Goal: Information Seeking & Learning: Learn about a topic

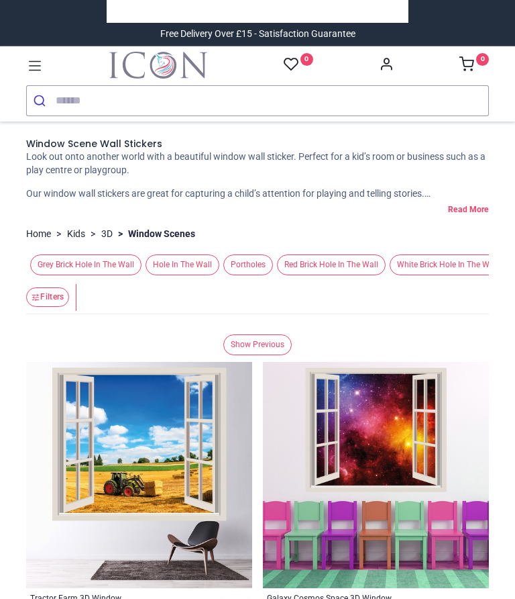
click at [223, 275] on span "Portholes" at bounding box center [248, 264] width 50 height 21
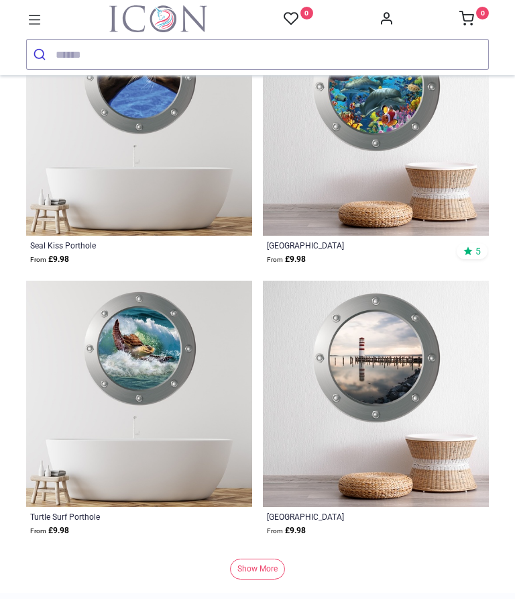
scroll to position [3533, 0]
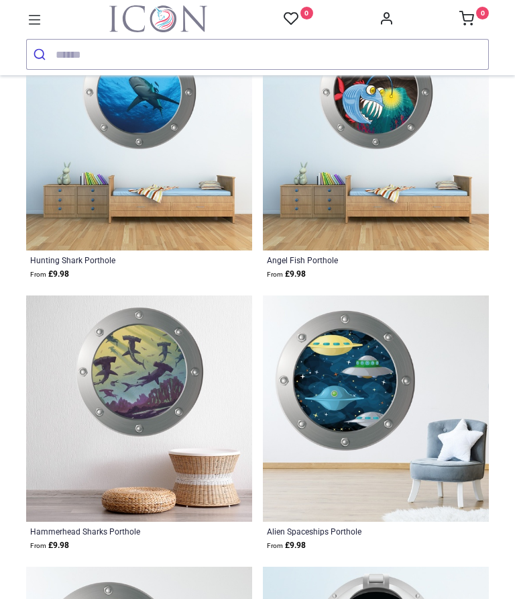
scroll to position [7042, 0]
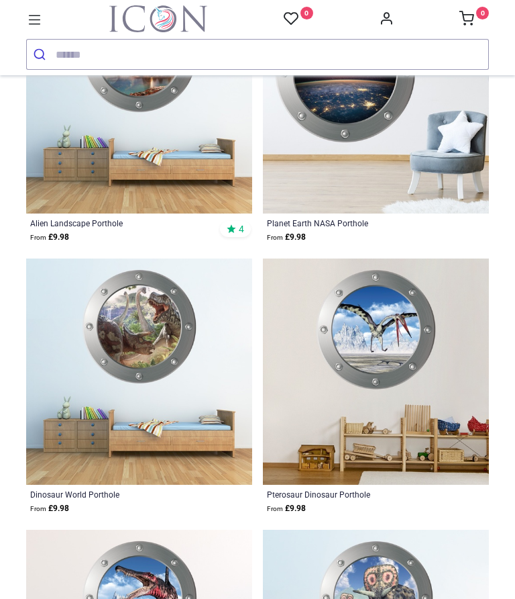
scroll to position [9519, 0]
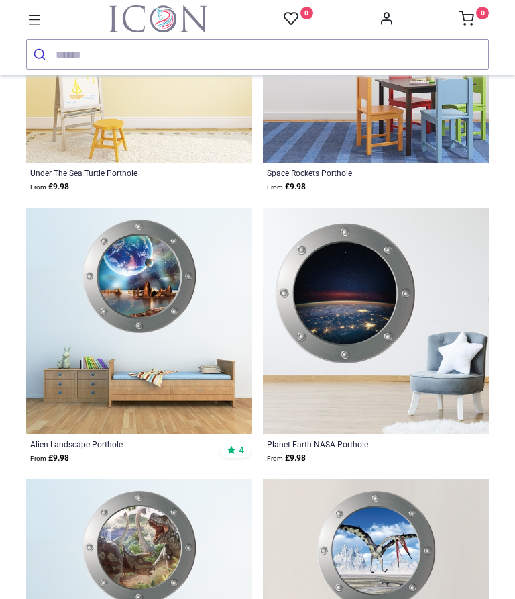
scroll to position [9295, 0]
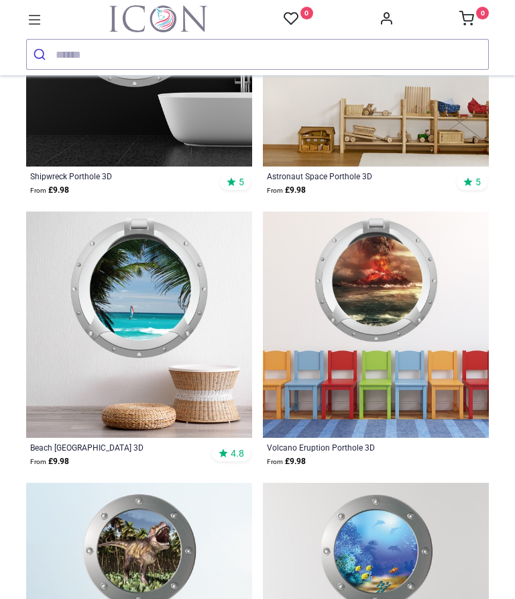
scroll to position [6311, 0]
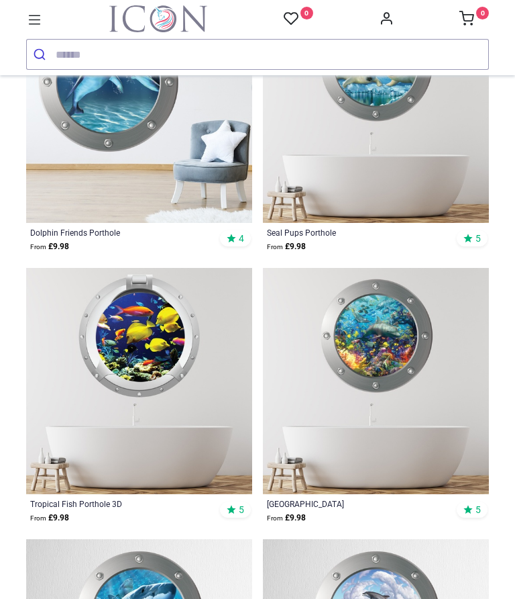
scroll to position [561, 0]
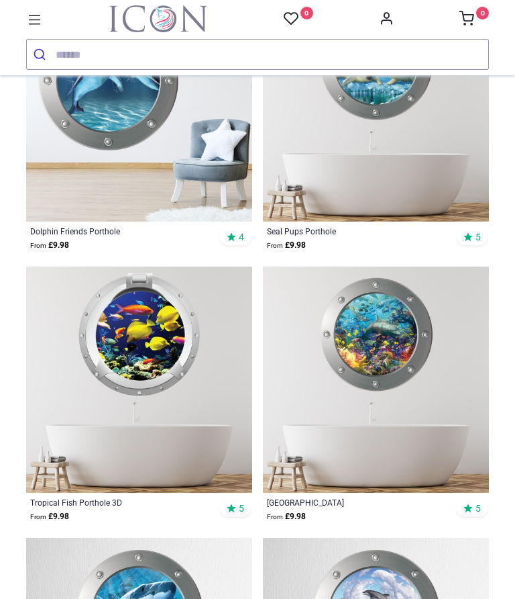
scroll to position [568, 0]
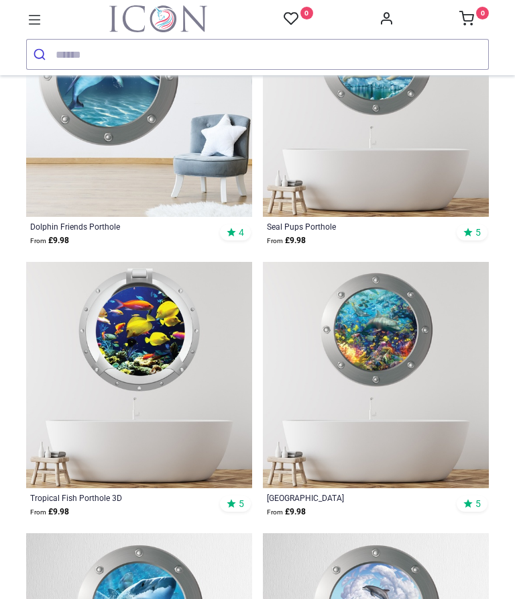
click at [388, 375] on img at bounding box center [376, 375] width 226 height 226
click at [389, 389] on img at bounding box center [376, 375] width 226 height 226
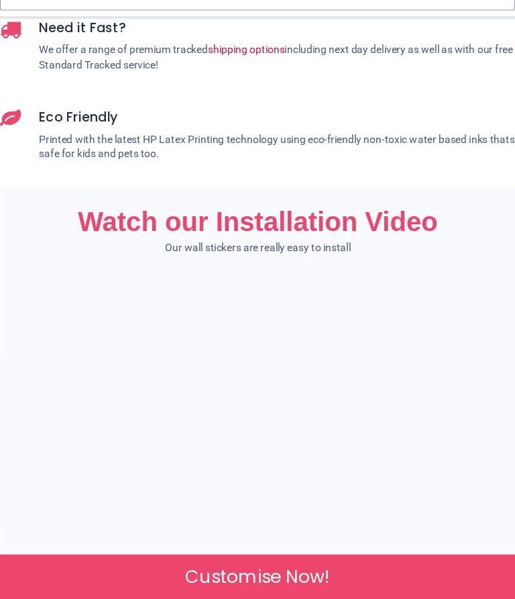
scroll to position [1302, 0]
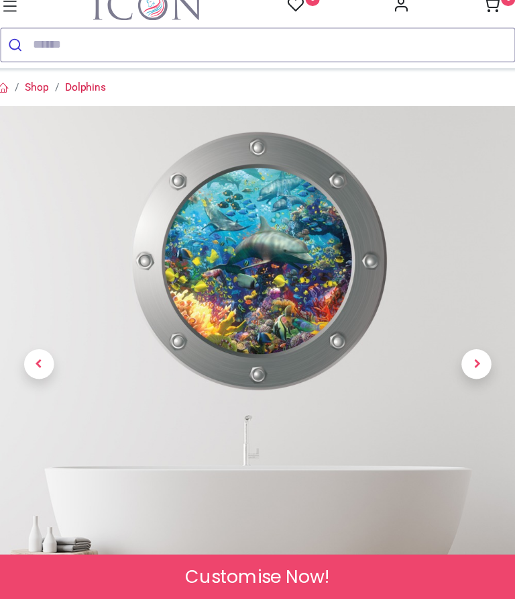
scroll to position [0, 0]
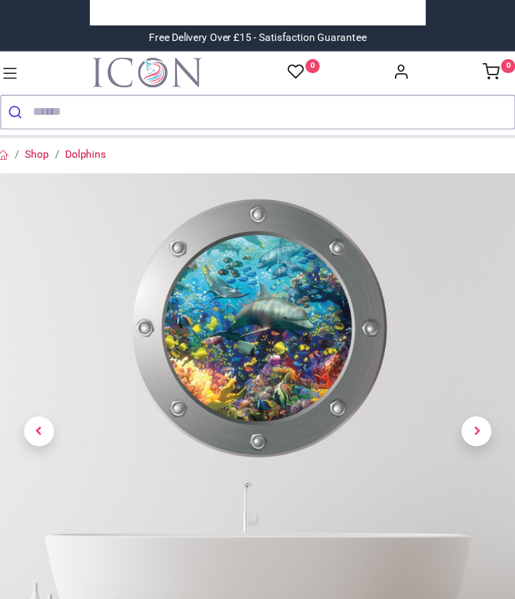
click at [26, 61] on icon at bounding box center [34, 65] width 17 height 17
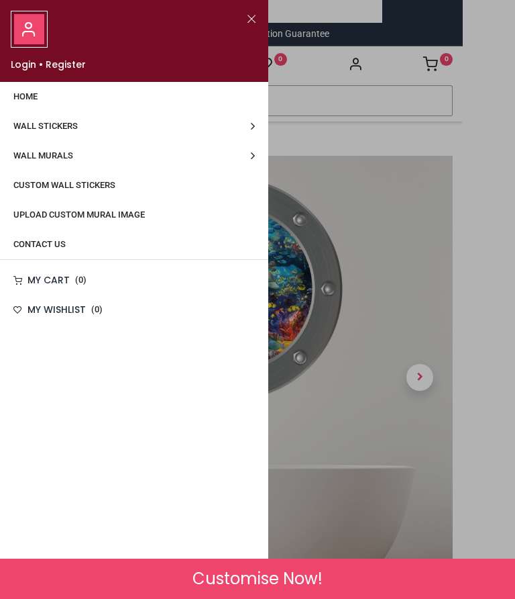
click at [61, 121] on span "Wall Stickers" at bounding box center [45, 126] width 64 height 10
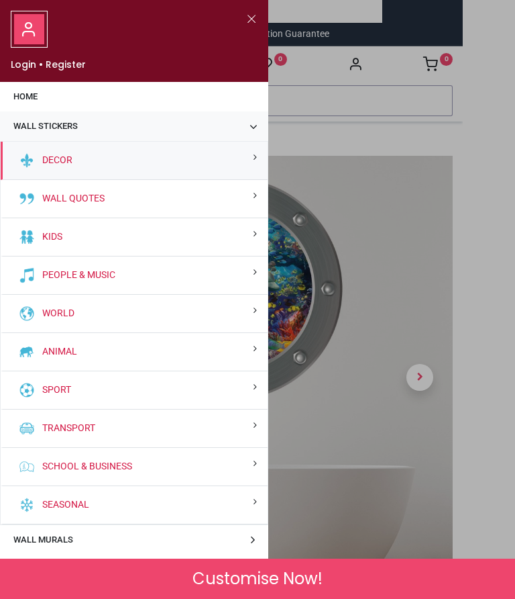
click at [218, 197] on div "Wall Quotes" at bounding box center [134, 199] width 267 height 38
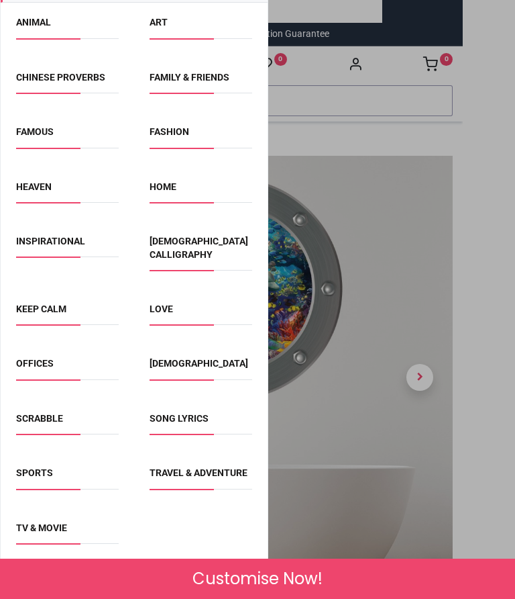
scroll to position [216, 0]
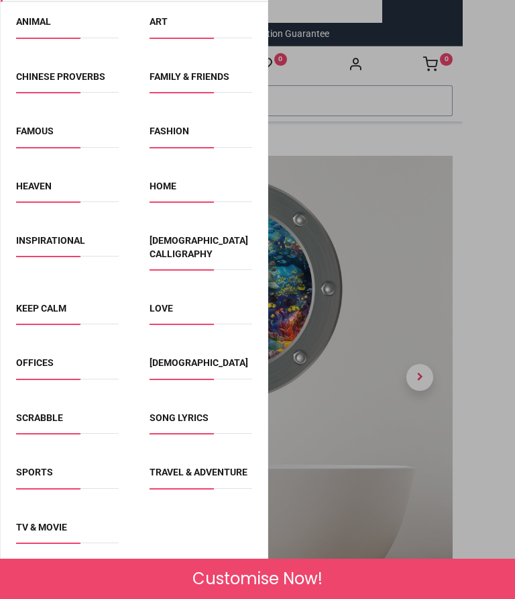
click at [54, 236] on link "Inspirational" at bounding box center [50, 240] width 69 height 11
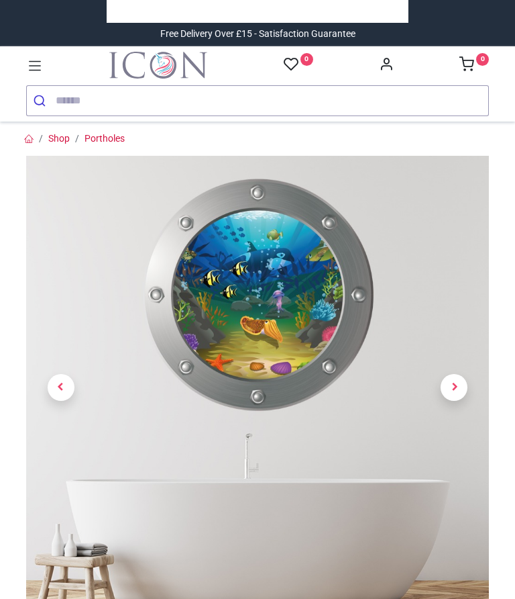
click at [77, 381] on link at bounding box center [61, 387] width 70 height 324
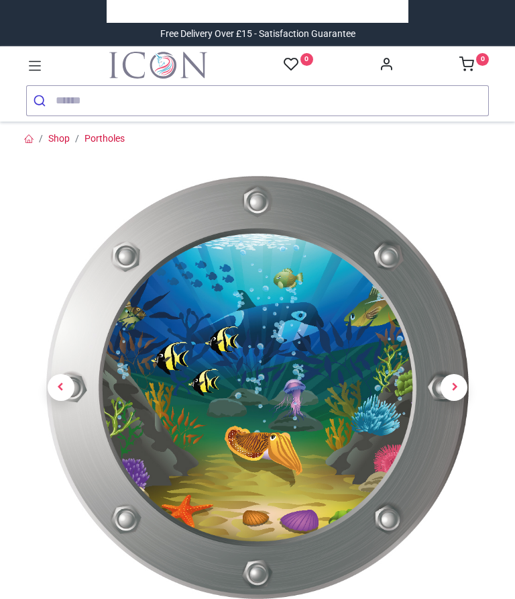
click at [66, 395] on span "Previous" at bounding box center [61, 387] width 27 height 27
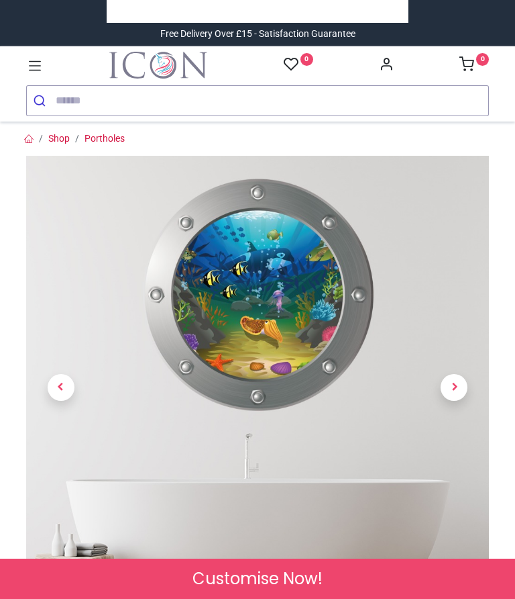
click at [58, 386] on span "Previous" at bounding box center [61, 387] width 27 height 27
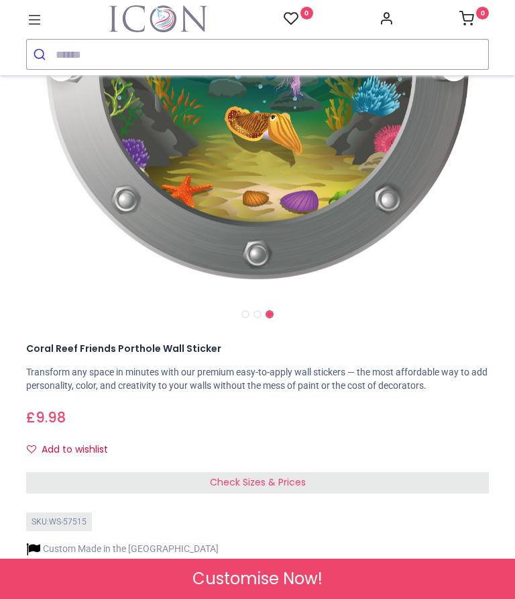
scroll to position [274, 0]
click at [268, 484] on span "Check Sizes & Prices" at bounding box center [258, 480] width 96 height 13
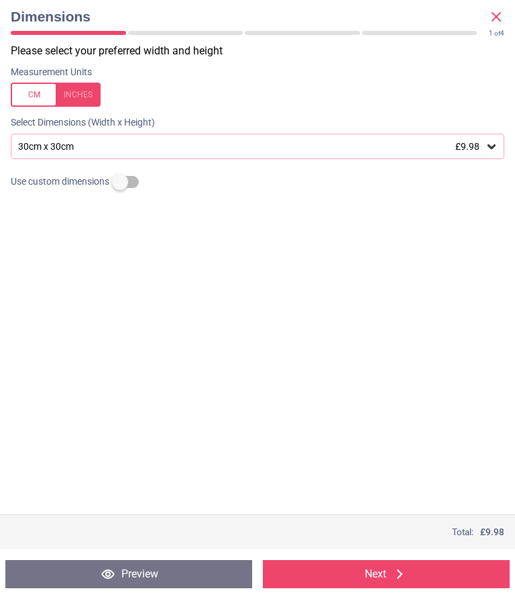
click at [85, 89] on div at bounding box center [56, 95] width 90 height 24
click at [486, 140] on icon at bounding box center [491, 146] width 13 height 13
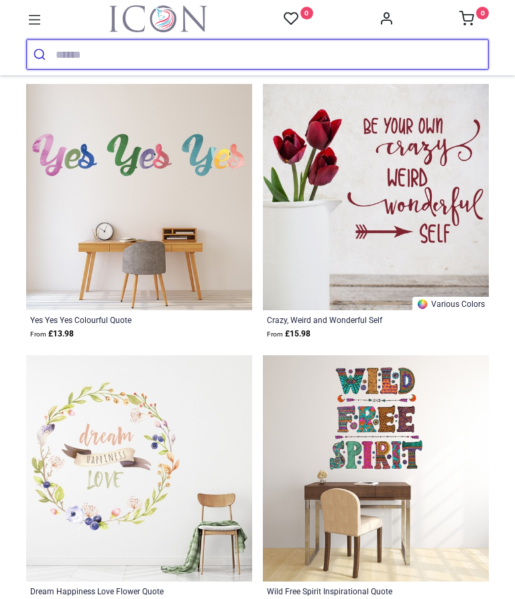
scroll to position [3459, 0]
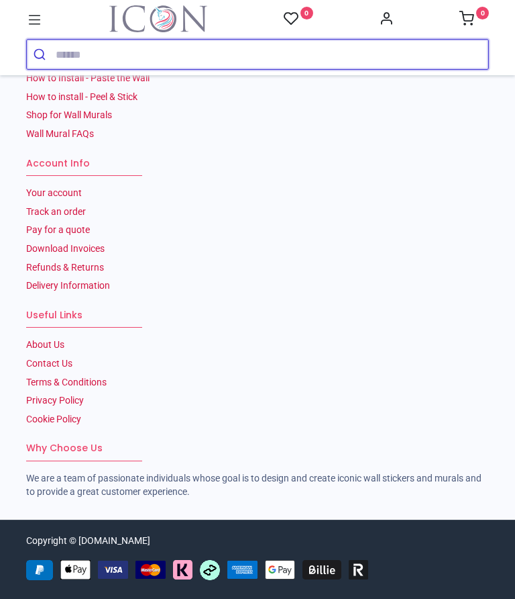
scroll to position [7238, 0]
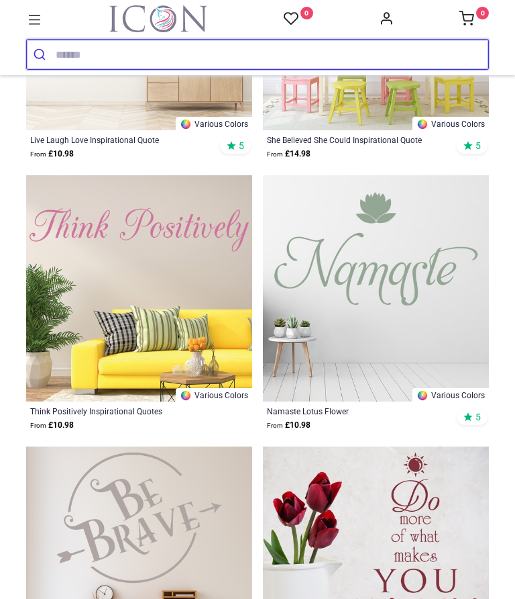
scroll to position [10957, 0]
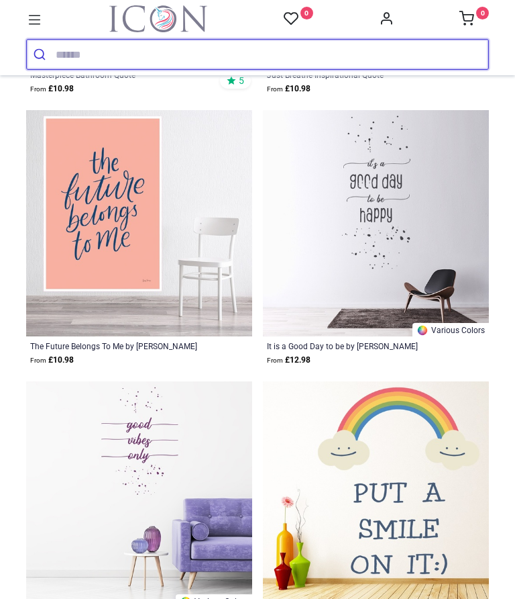
scroll to position [14818, 0]
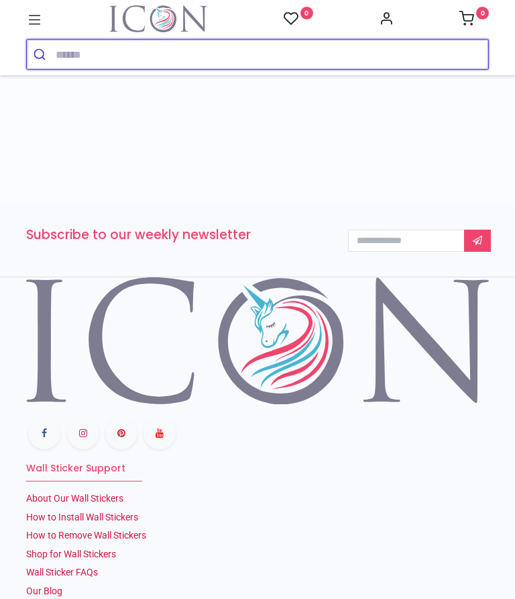
scroll to position [18356, 0]
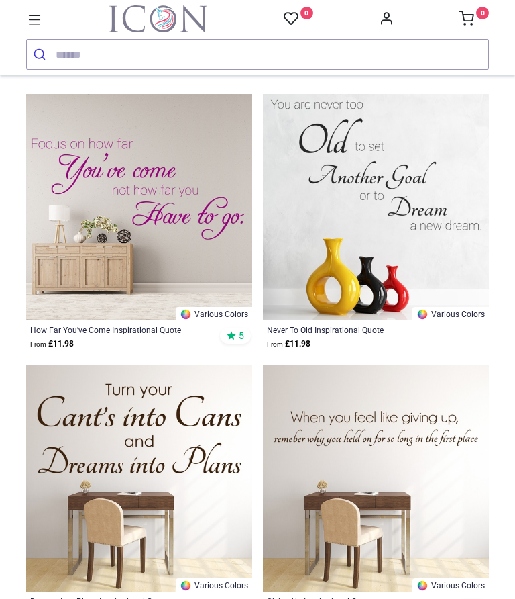
click at [459, 320] on link "Various Colors" at bounding box center [451, 313] width 76 height 13
click at [417, 320] on img at bounding box center [376, 207] width 226 height 226
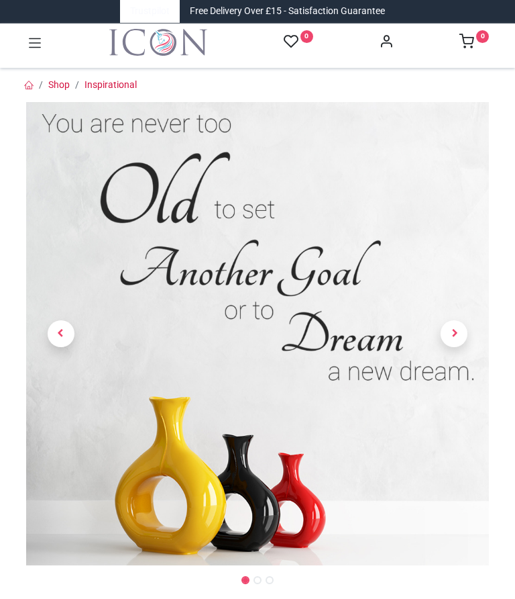
click at [465, 333] on link at bounding box center [455, 334] width 70 height 324
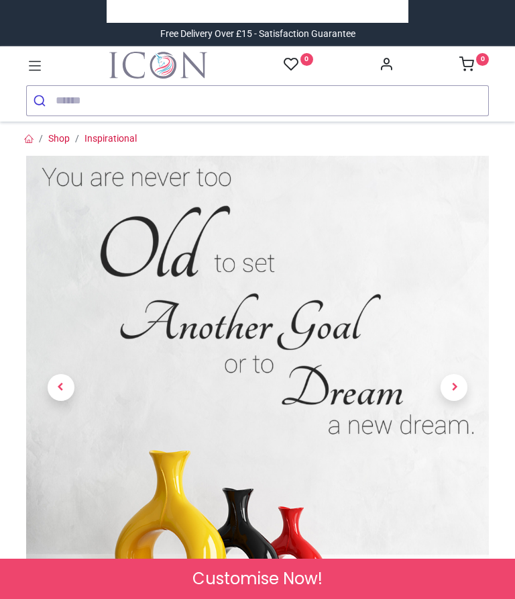
click at [462, 389] on span "Next" at bounding box center [454, 387] width 27 height 27
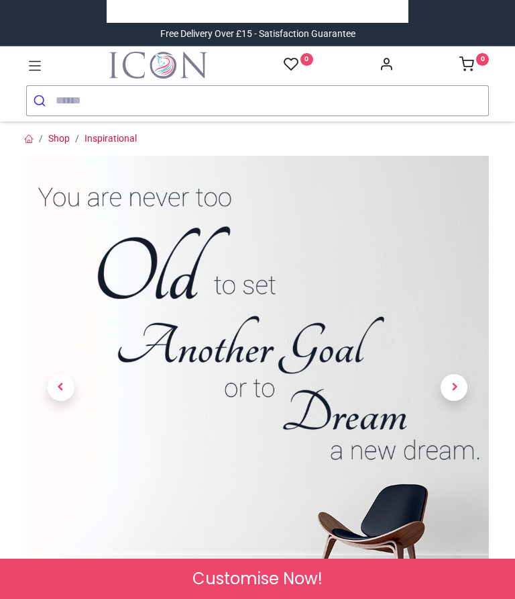
click at [456, 389] on span "Next" at bounding box center [454, 387] width 27 height 27
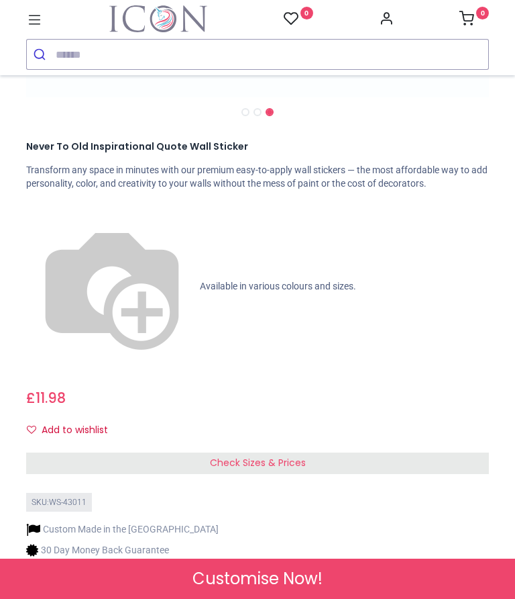
scroll to position [476, 0]
click at [35, 424] on icon "Add to wishlist" at bounding box center [31, 428] width 9 height 9
click at [270, 452] on div "Check Sizes & Prices" at bounding box center [257, 462] width 463 height 21
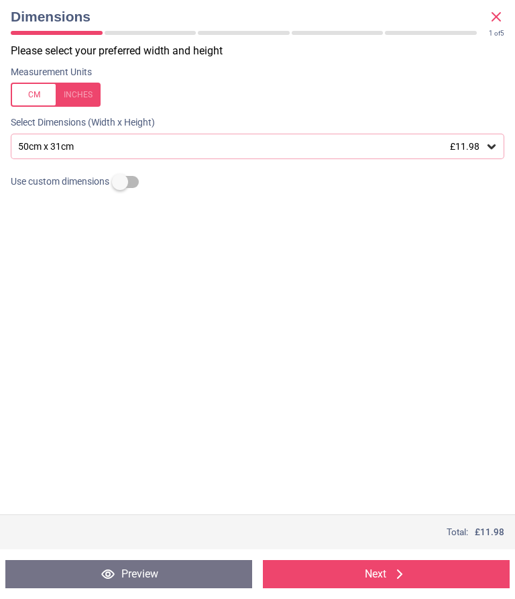
click at [75, 85] on div at bounding box center [56, 95] width 90 height 24
click at [493, 142] on icon at bounding box center [491, 146] width 13 height 13
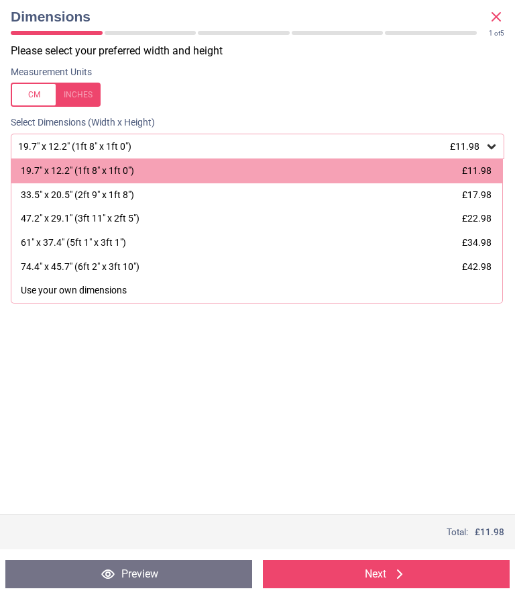
click at [164, 579] on button "Preview" at bounding box center [128, 574] width 247 height 28
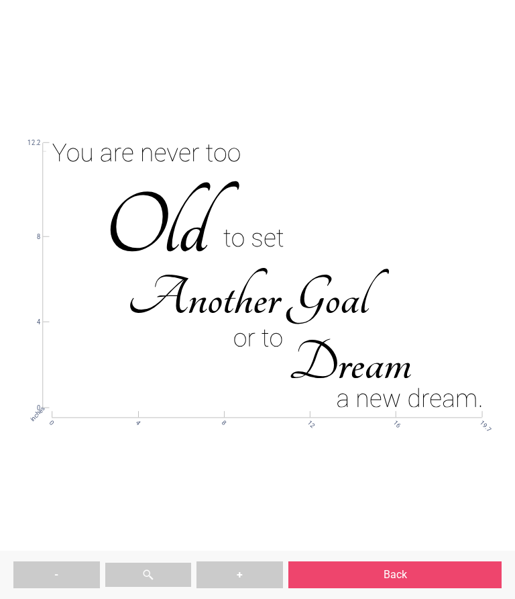
click at [393, 574] on button "Back" at bounding box center [395, 574] width 213 height 27
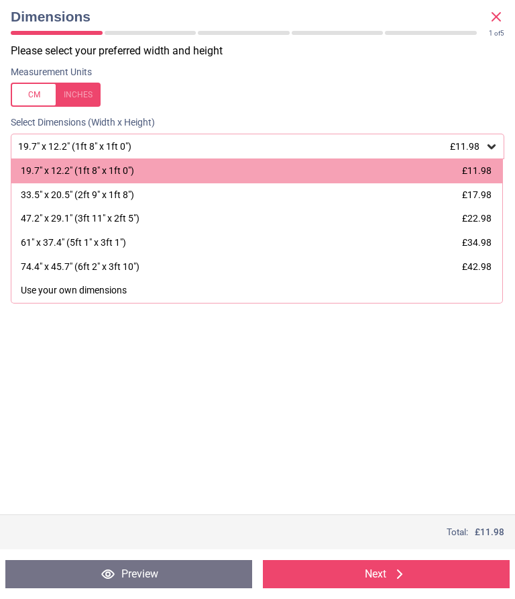
click at [383, 570] on button "Next" at bounding box center [386, 574] width 247 height 28
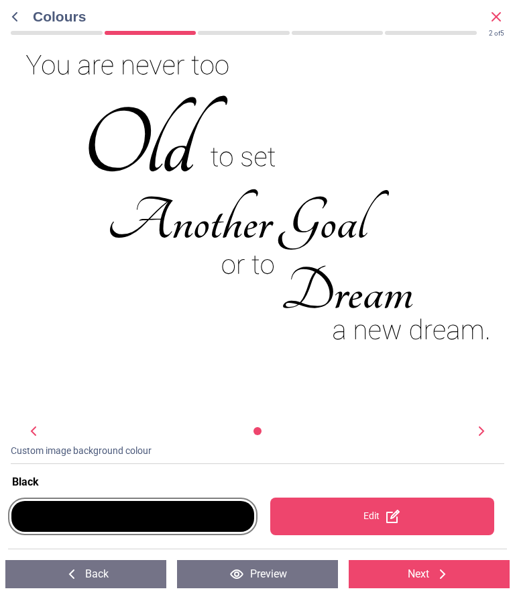
click at [230, 512] on div at bounding box center [132, 516] width 243 height 31
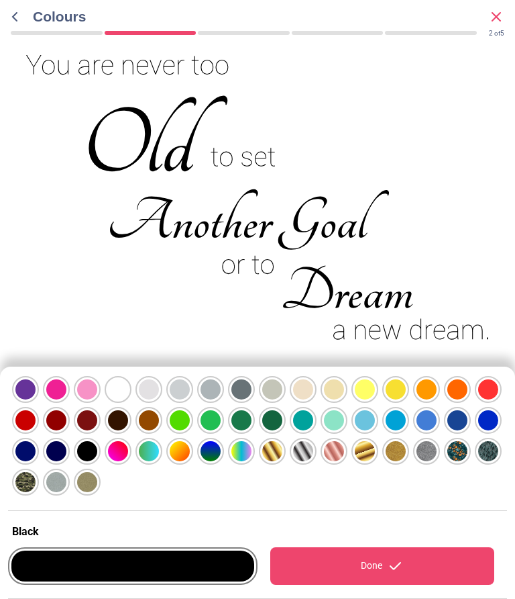
click at [36, 390] on div at bounding box center [25, 389] width 20 height 20
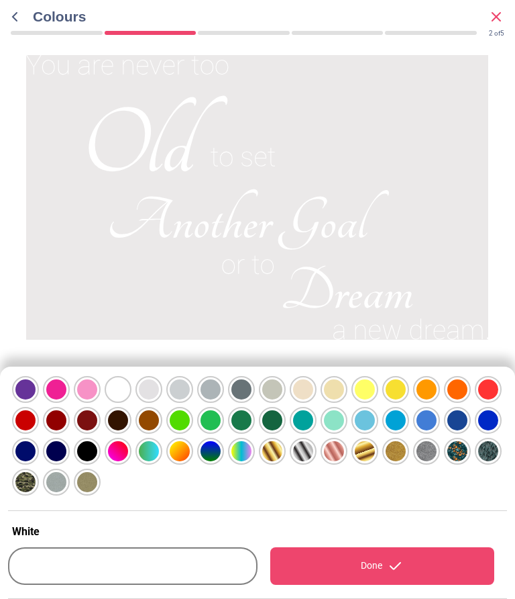
click at [36, 386] on div at bounding box center [25, 389] width 20 height 20
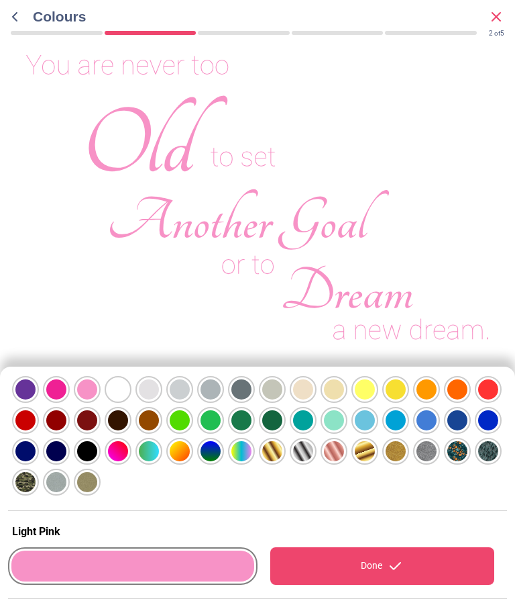
click at [497, 14] on icon at bounding box center [496, 17] width 16 height 16
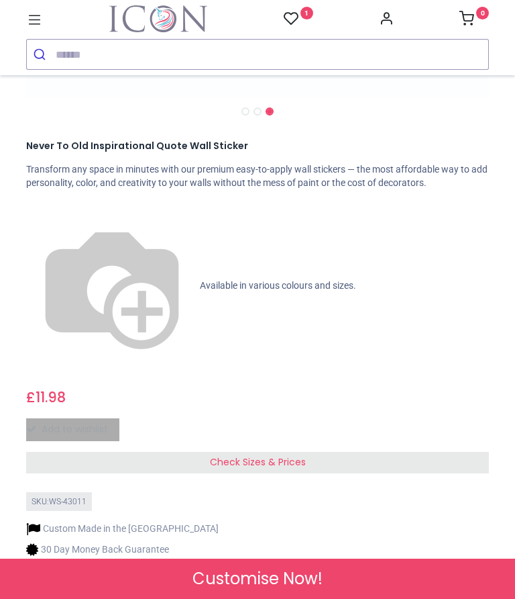
click at [42, 11] on icon at bounding box center [34, 19] width 17 height 17
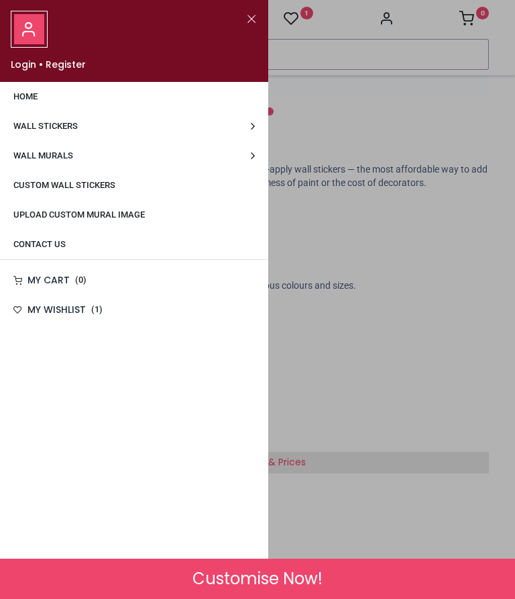
click at [60, 145] on link "Wall Murals" at bounding box center [134, 156] width 268 height 30
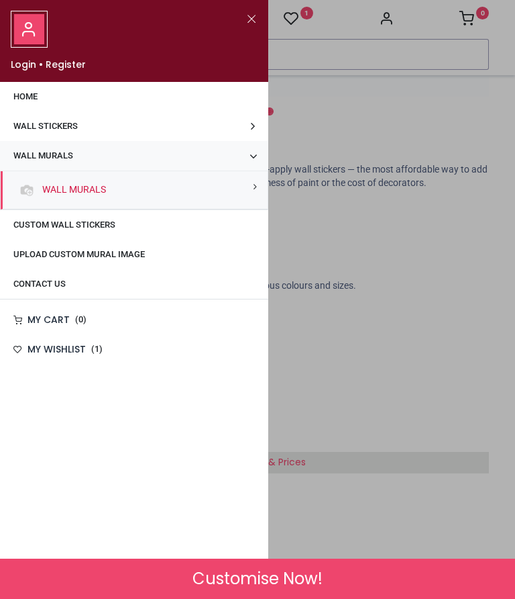
click at [254, 186] on small at bounding box center [255, 186] width 3 height 9
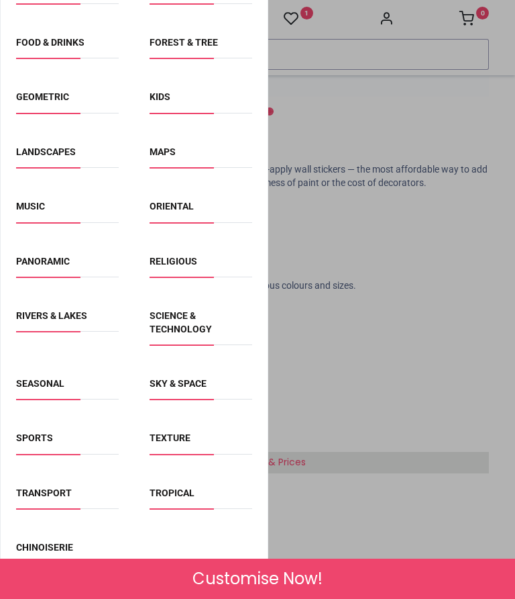
scroll to position [427, 0]
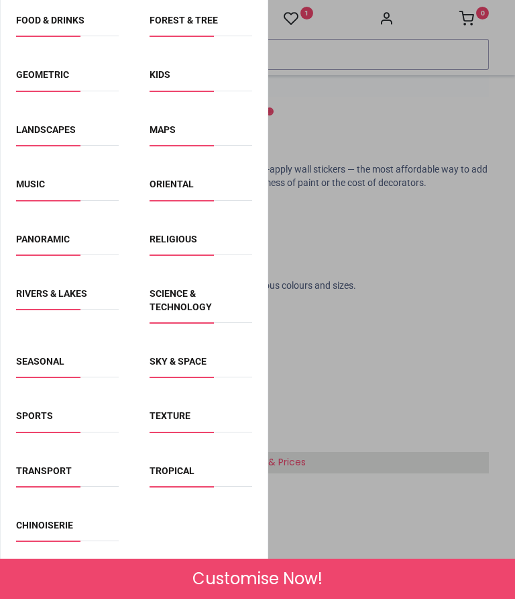
click at [40, 411] on link "Sports" at bounding box center [34, 415] width 37 height 11
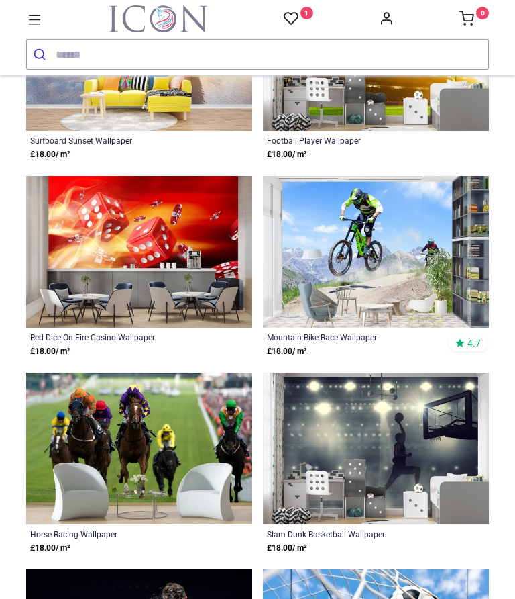
scroll to position [904, 0]
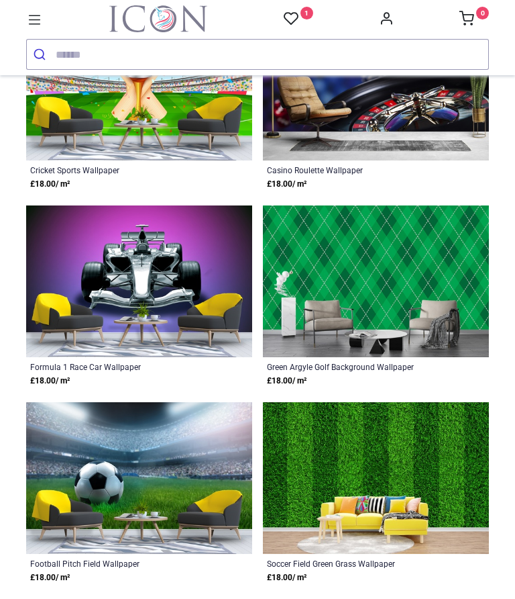
scroll to position [4799, 0]
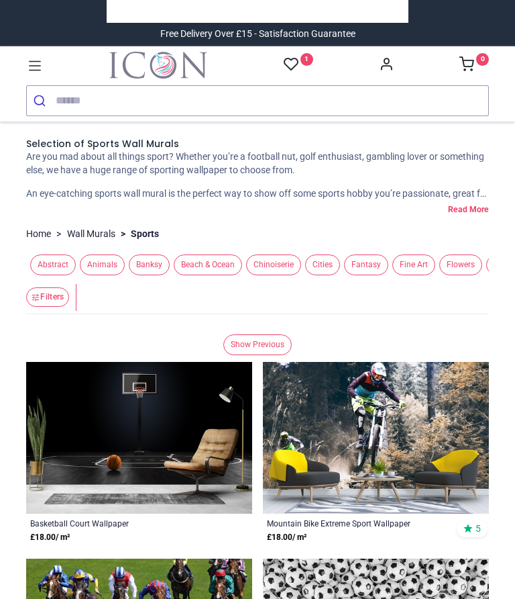
click at [197, 275] on span "Beach & Ocean" at bounding box center [208, 264] width 68 height 21
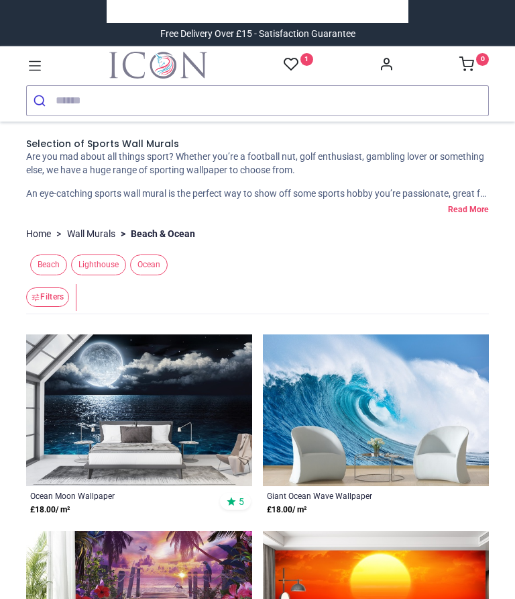
click at [40, 58] on icon at bounding box center [34, 65] width 17 height 17
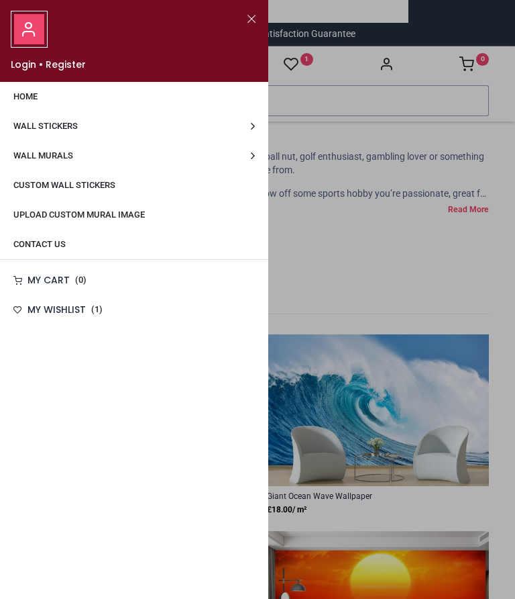
click at [99, 176] on link "Custom Wall Stickers" at bounding box center [134, 185] width 268 height 30
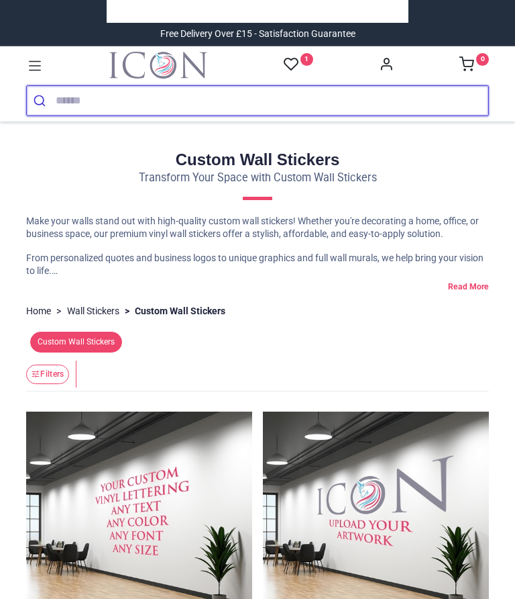
click at [81, 95] on input "search" at bounding box center [272, 101] width 433 height 30
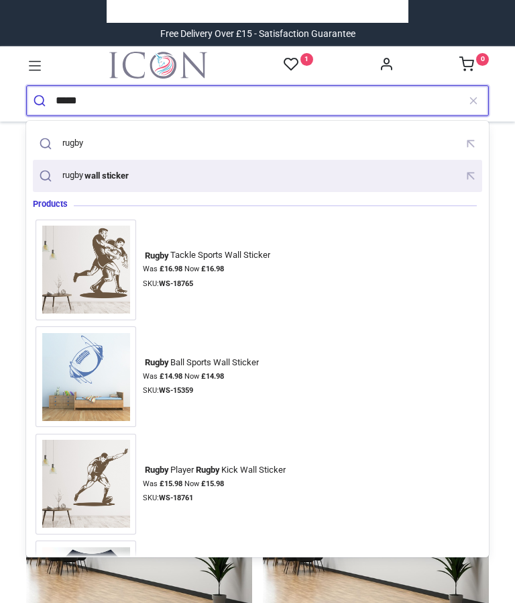
click at [106, 173] on mark "wall sticker" at bounding box center [107, 174] width 48 height 13
type input "**********"
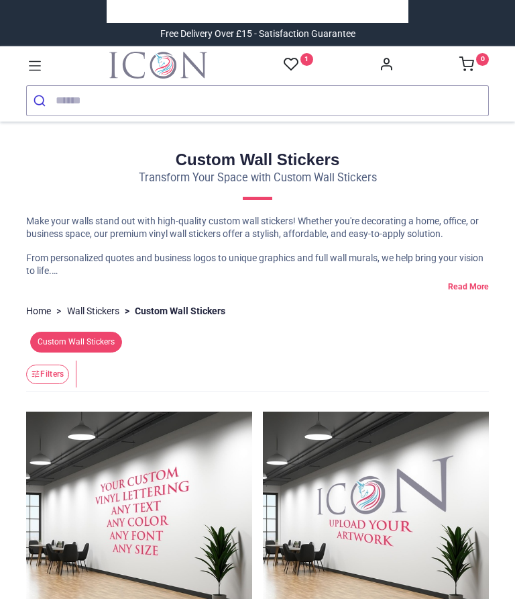
click at [38, 58] on icon at bounding box center [34, 65] width 17 height 17
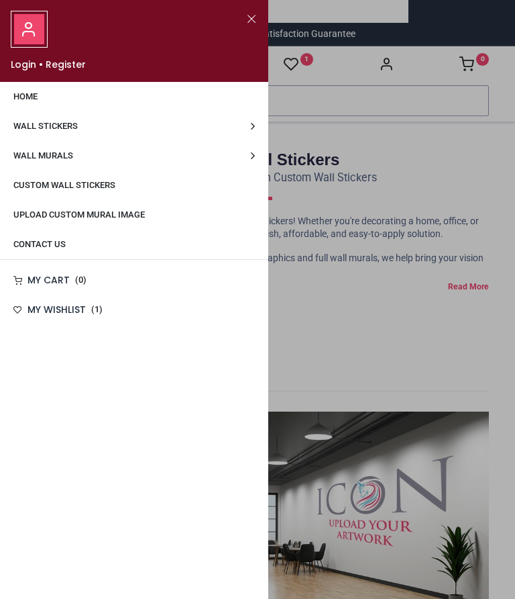
click at [278, 113] on div at bounding box center [257, 299] width 515 height 599
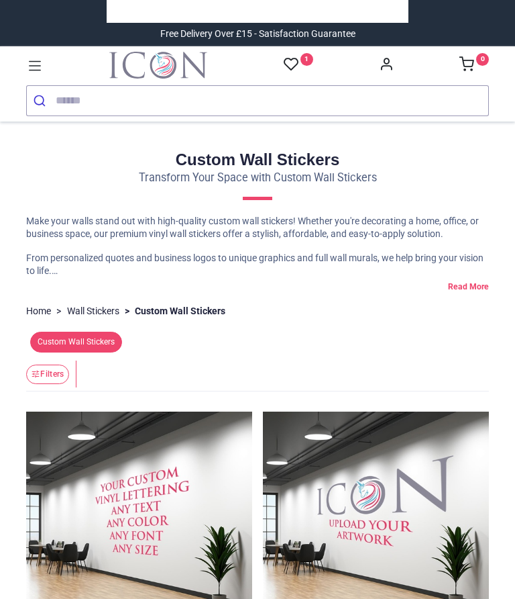
click at [35, 58] on icon at bounding box center [34, 65] width 17 height 17
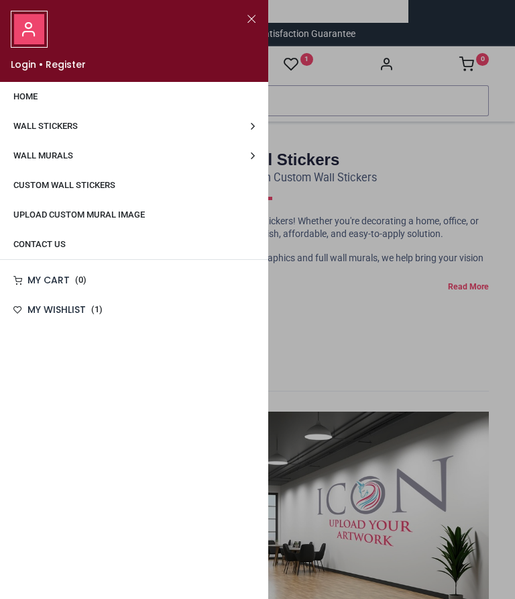
click at [250, 118] on link "Wall Stickers" at bounding box center [134, 126] width 268 height 30
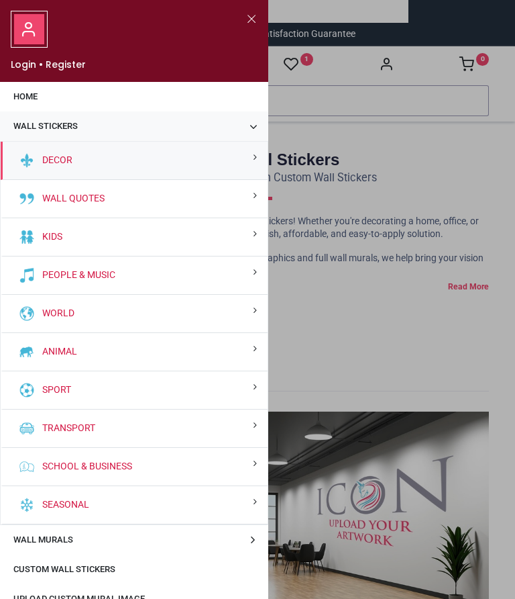
click at [241, 162] on div "Decor" at bounding box center [134, 161] width 267 height 38
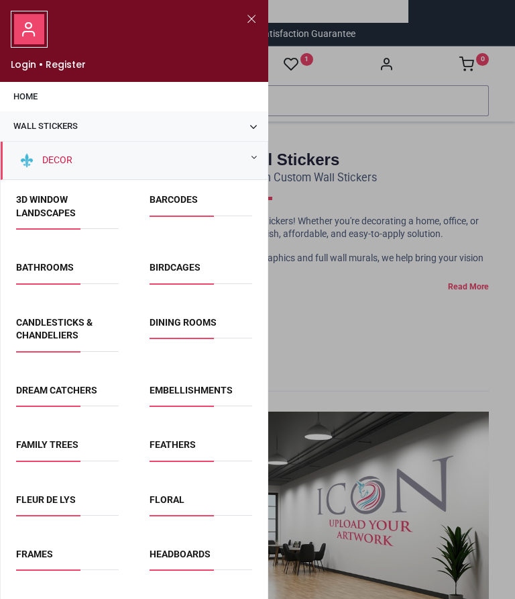
click at [54, 268] on link "Bathrooms" at bounding box center [45, 267] width 58 height 11
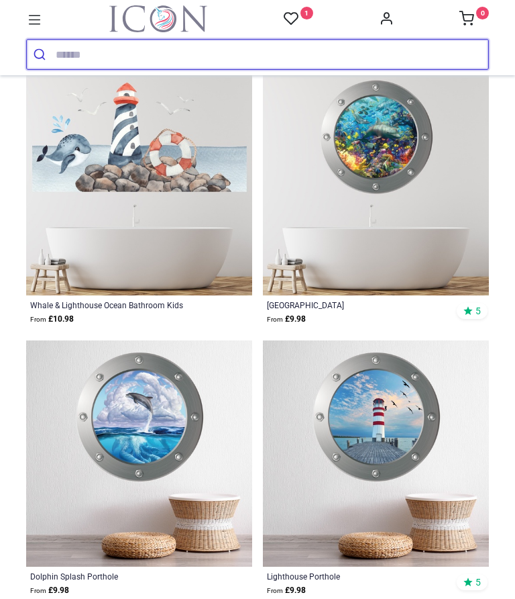
scroll to position [3201, 0]
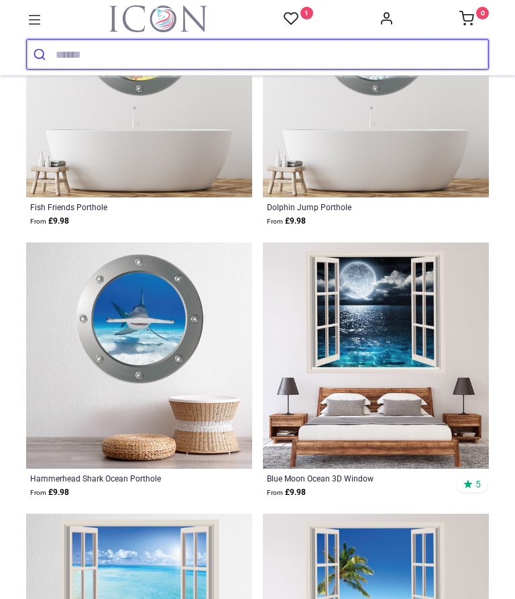
scroll to position [3847, 0]
